Goal: Task Accomplishment & Management: Manage account settings

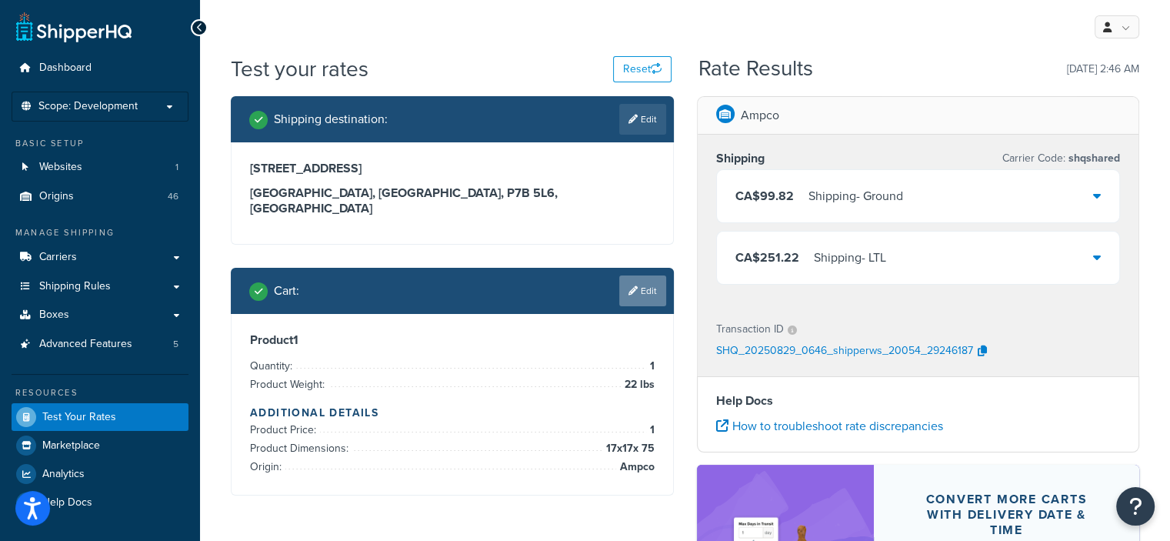
click at [655, 275] on link "Edit" at bounding box center [642, 290] width 47 height 31
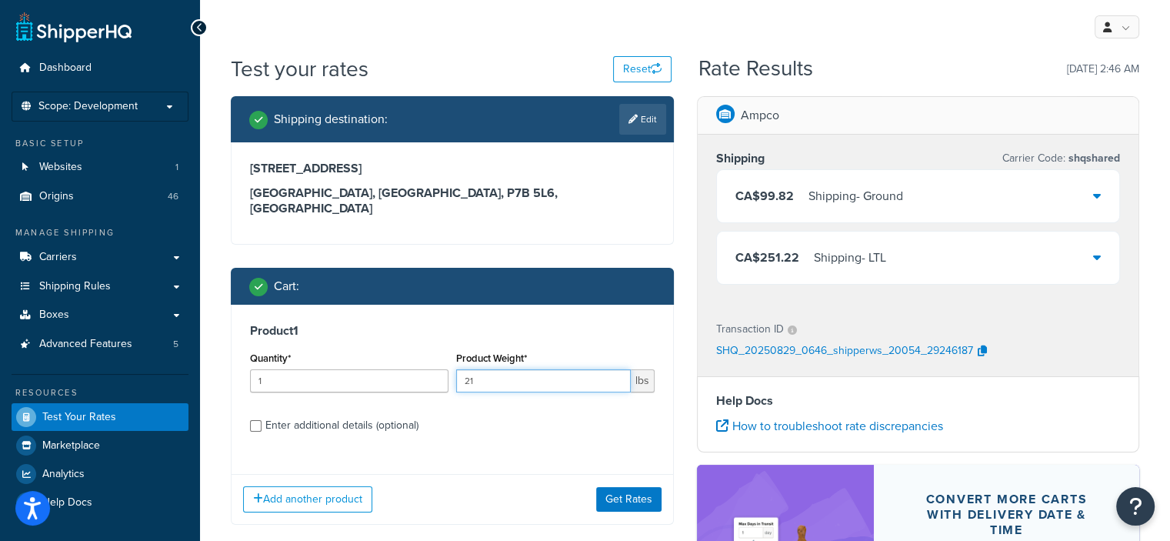
type input "21"
click at [613, 371] on input "21" at bounding box center [543, 380] width 175 height 23
click at [613, 487] on button "Get Rates" at bounding box center [628, 499] width 65 height 25
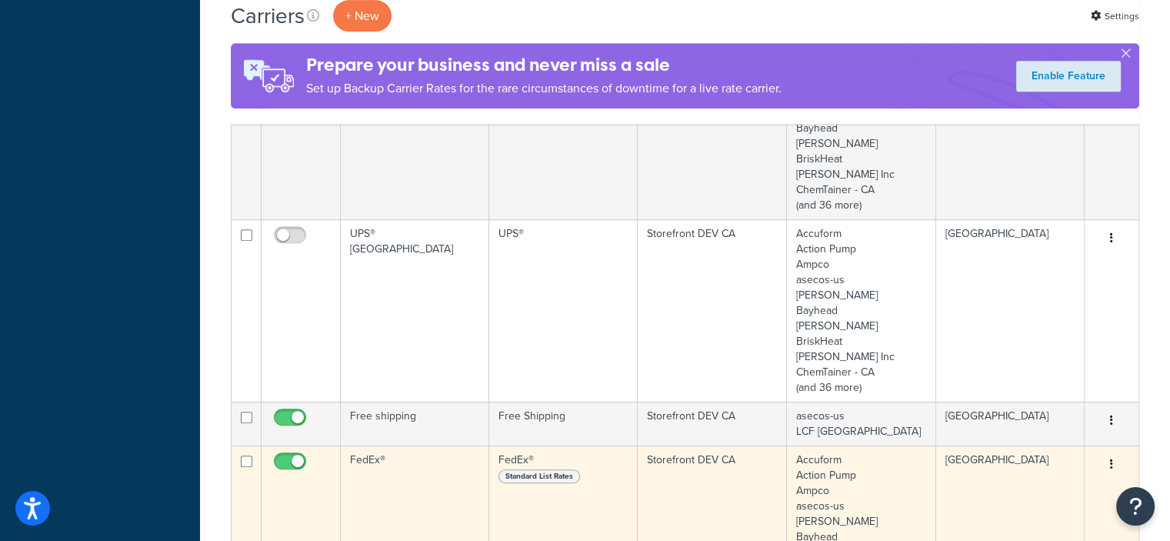
scroll to position [769, 0]
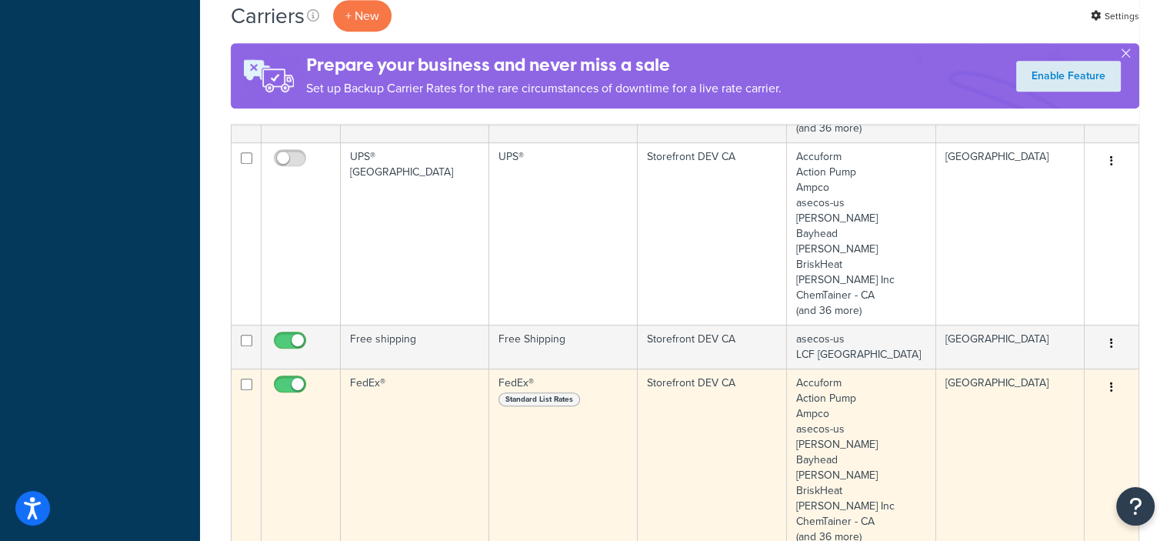
click at [394, 396] on td "FedEx®" at bounding box center [415, 459] width 148 height 182
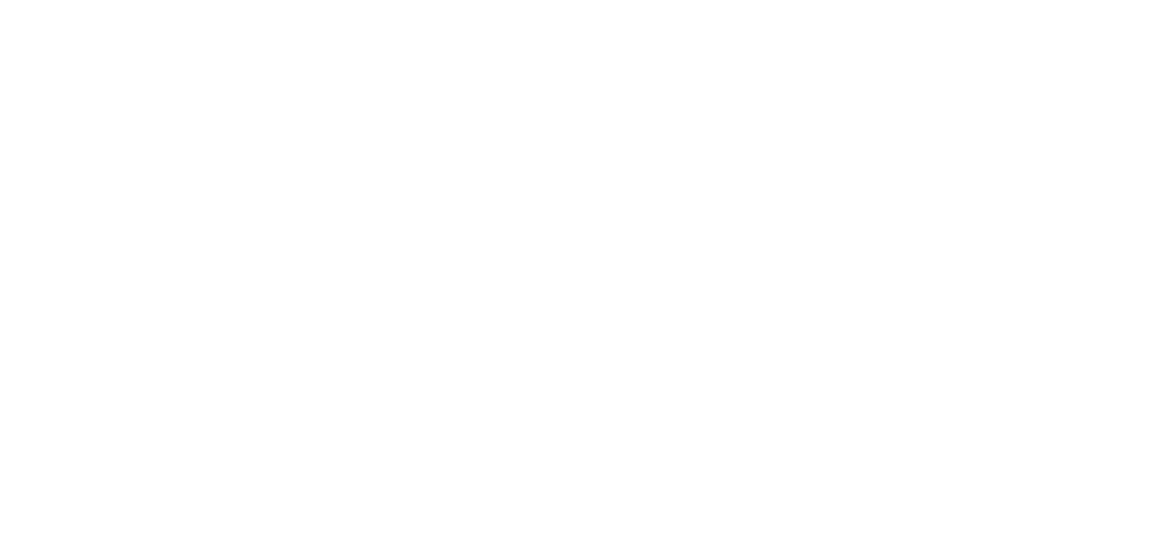
select select "fedEx"
select select "REGULAR_PICKUP"
select select "YOUR_PACKAGING"
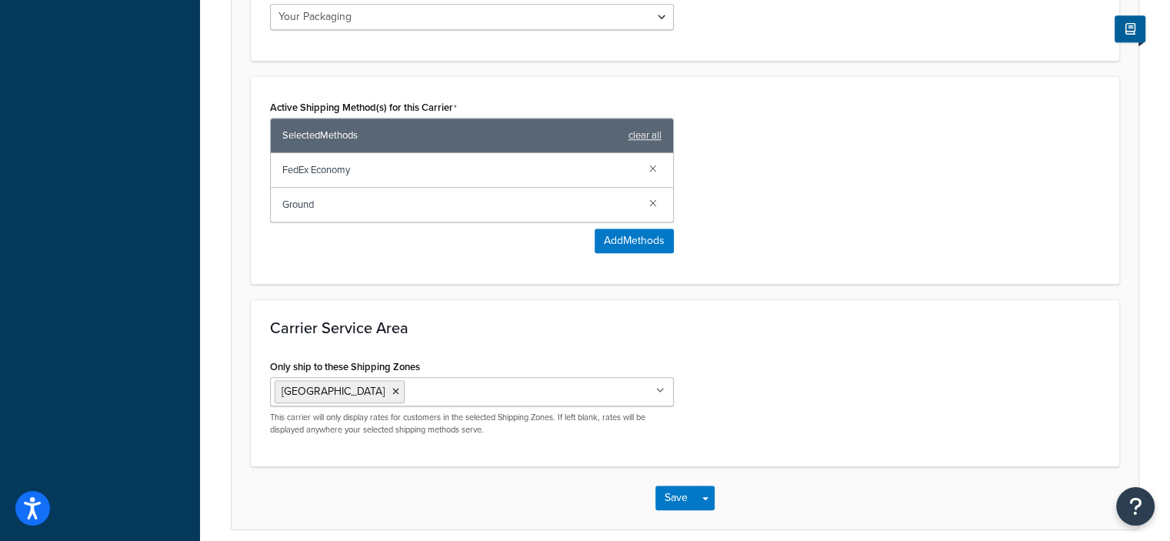
scroll to position [1077, 0]
